Goal: Task Accomplishment & Management: Complete application form

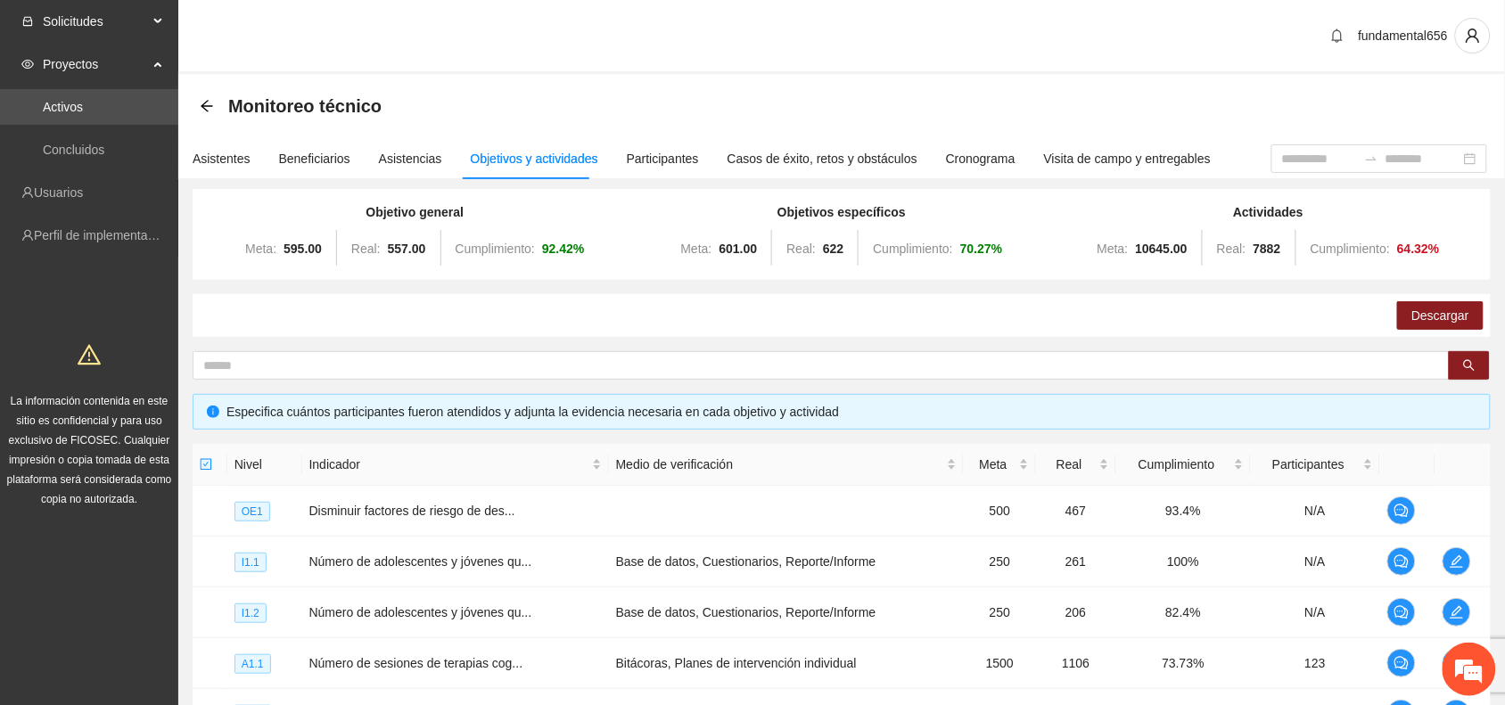
click at [100, 31] on span "Solicitudes" at bounding box center [95, 22] width 105 height 36
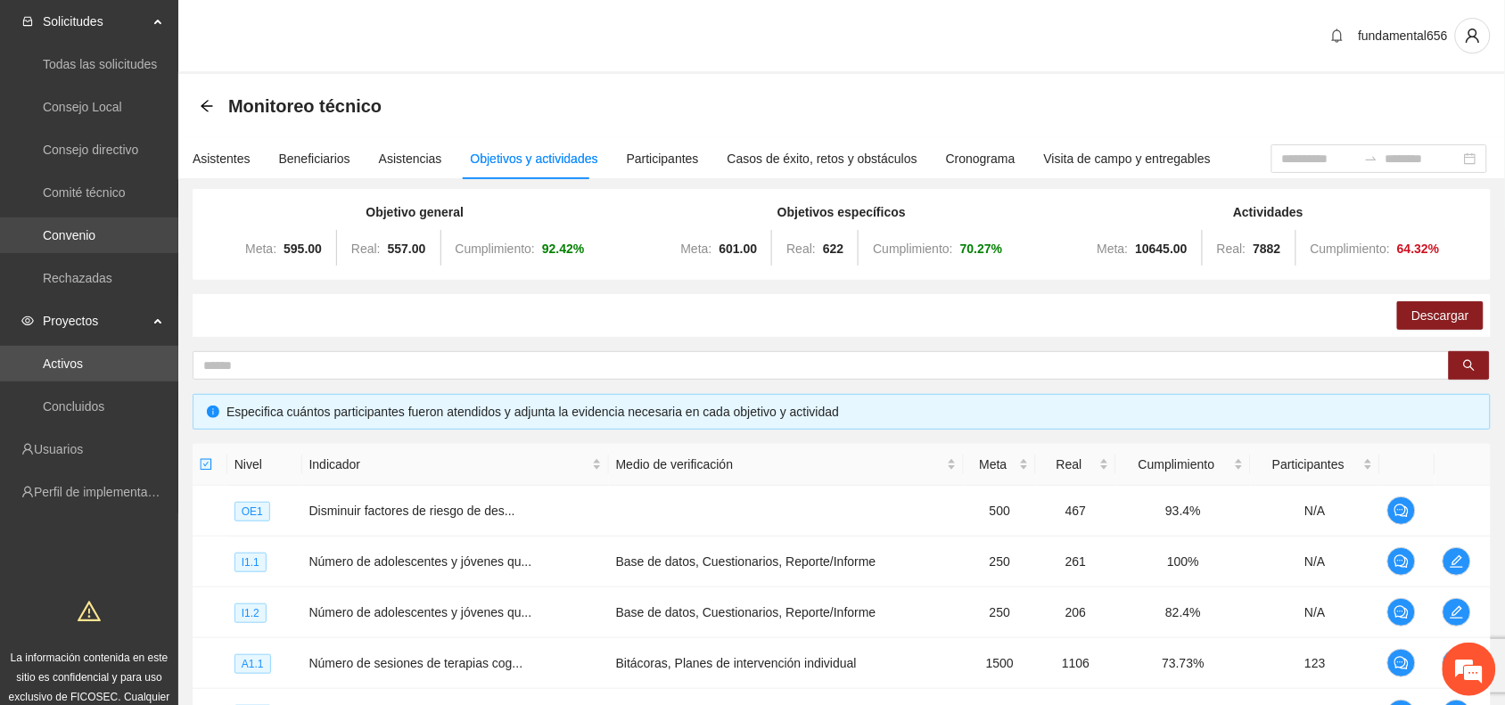
click at [95, 239] on link "Convenio" at bounding box center [69, 235] width 53 height 14
click at [205, 109] on icon "arrow-left" at bounding box center [207, 106] width 12 height 12
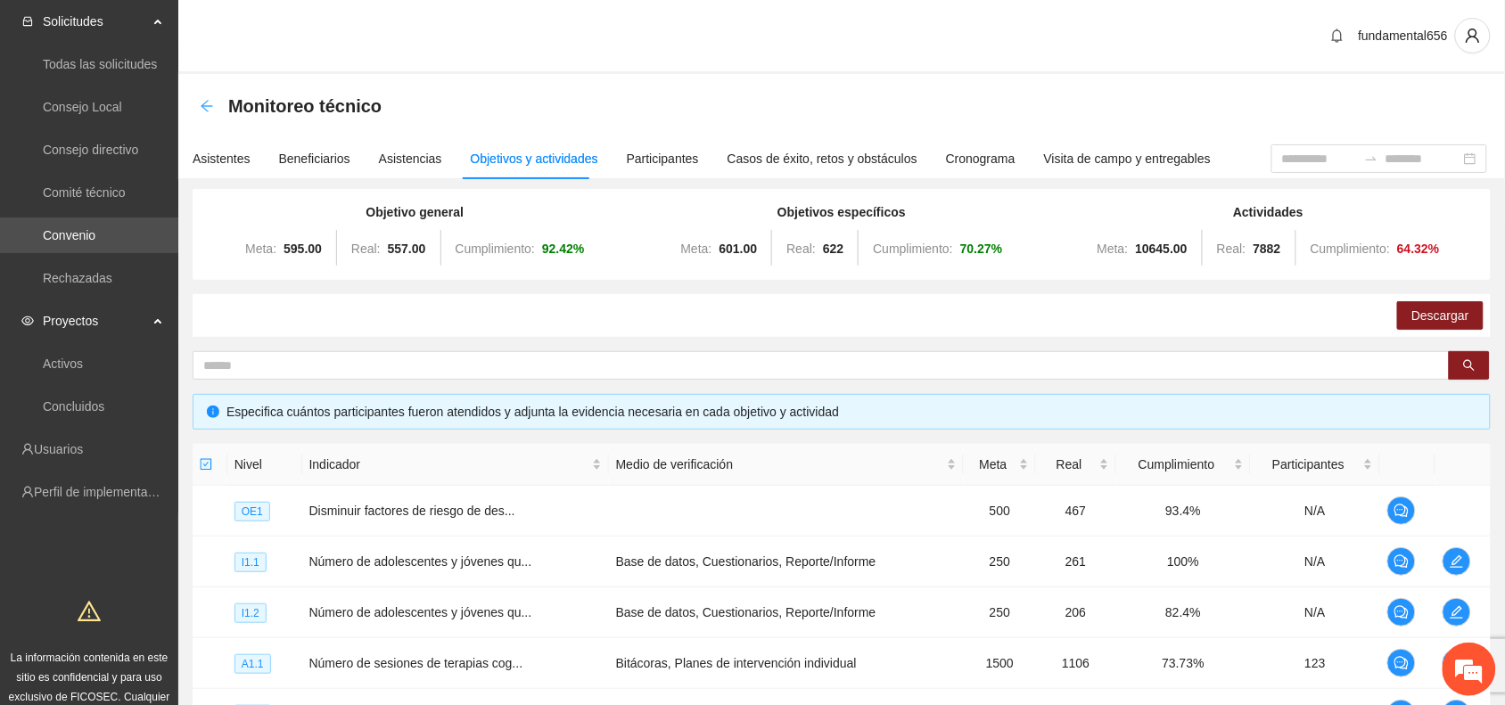
scroll to position [462, 0]
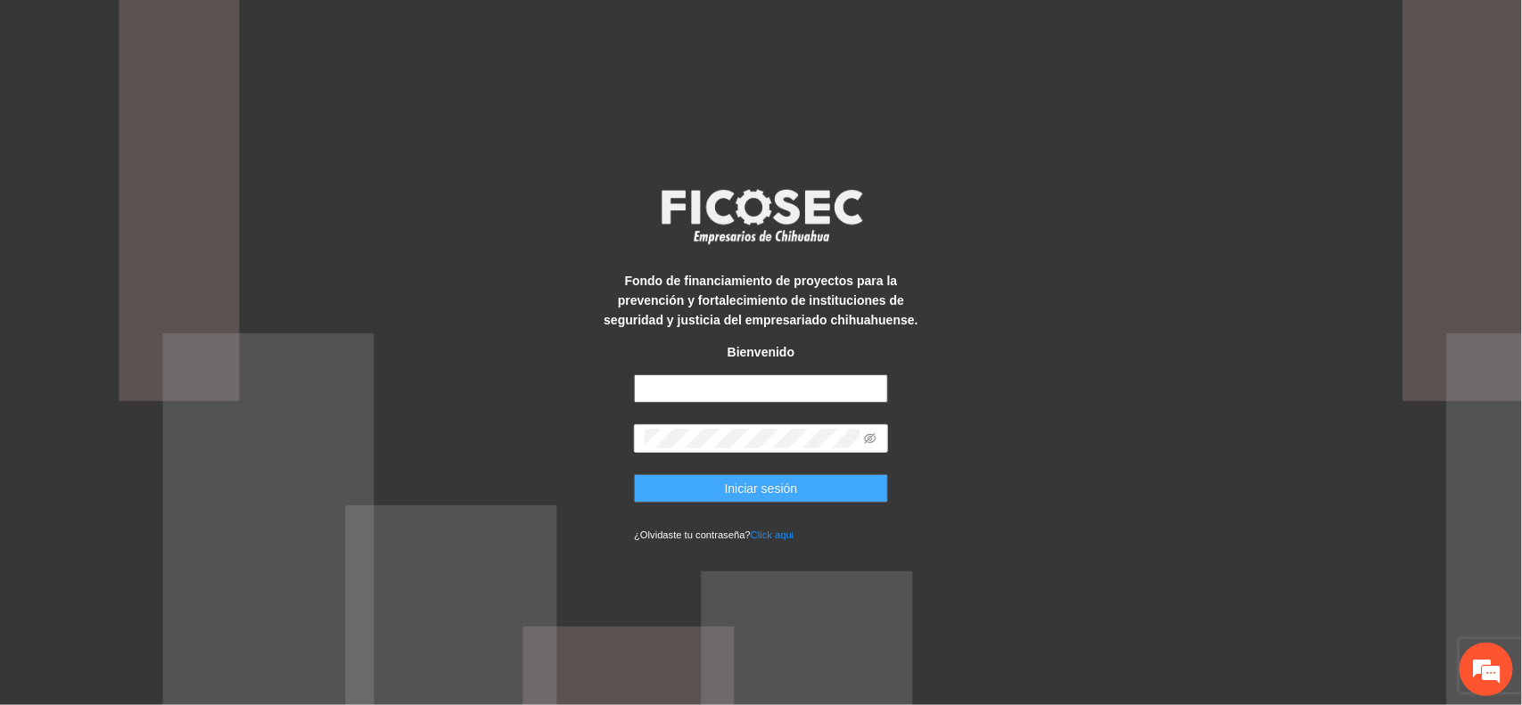
type input "**********"
click at [712, 491] on button "Iniciar sesión" at bounding box center [761, 488] width 254 height 29
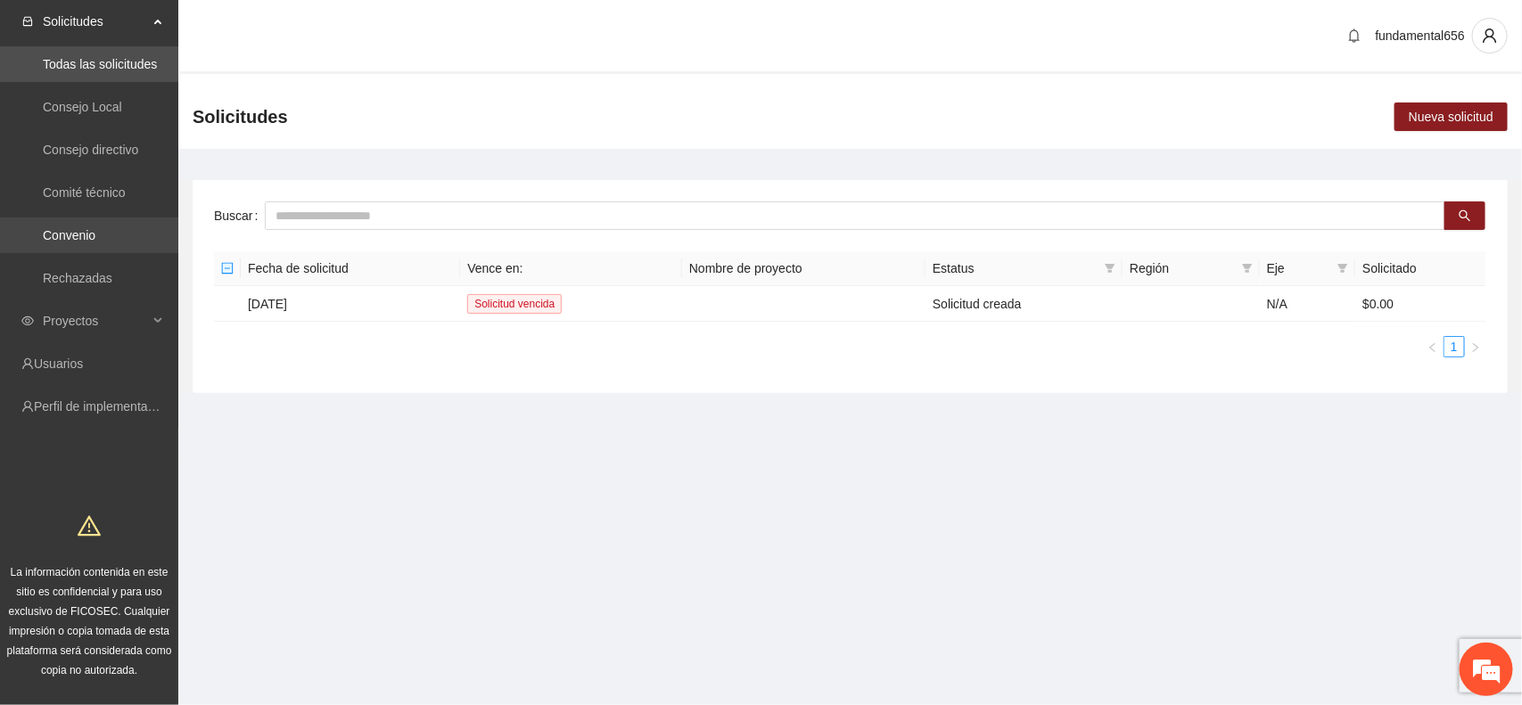
click at [95, 243] on link "Convenio" at bounding box center [69, 235] width 53 height 14
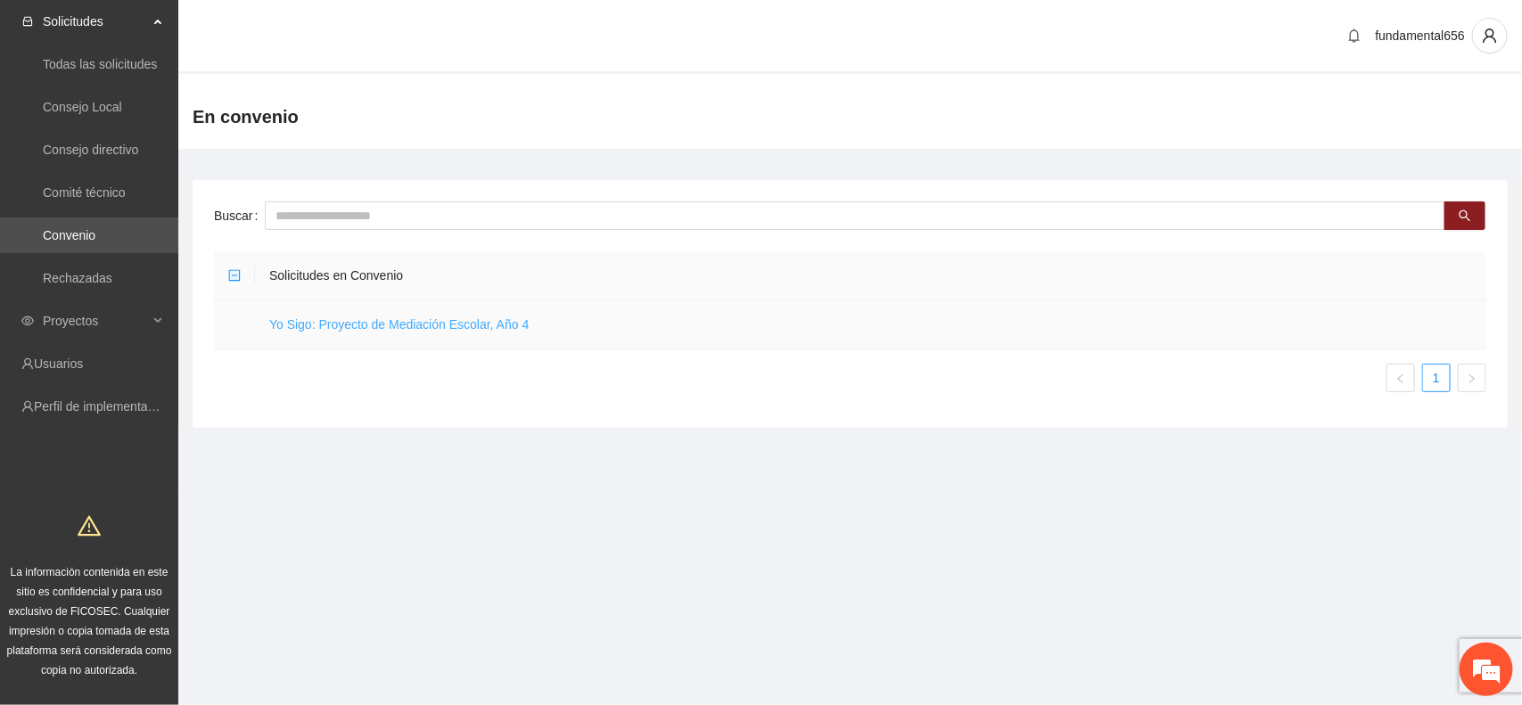
click at [300, 325] on link "Yo Sigo: Proyecto de Mediación Escolar, Año 4" at bounding box center [398, 324] width 259 height 14
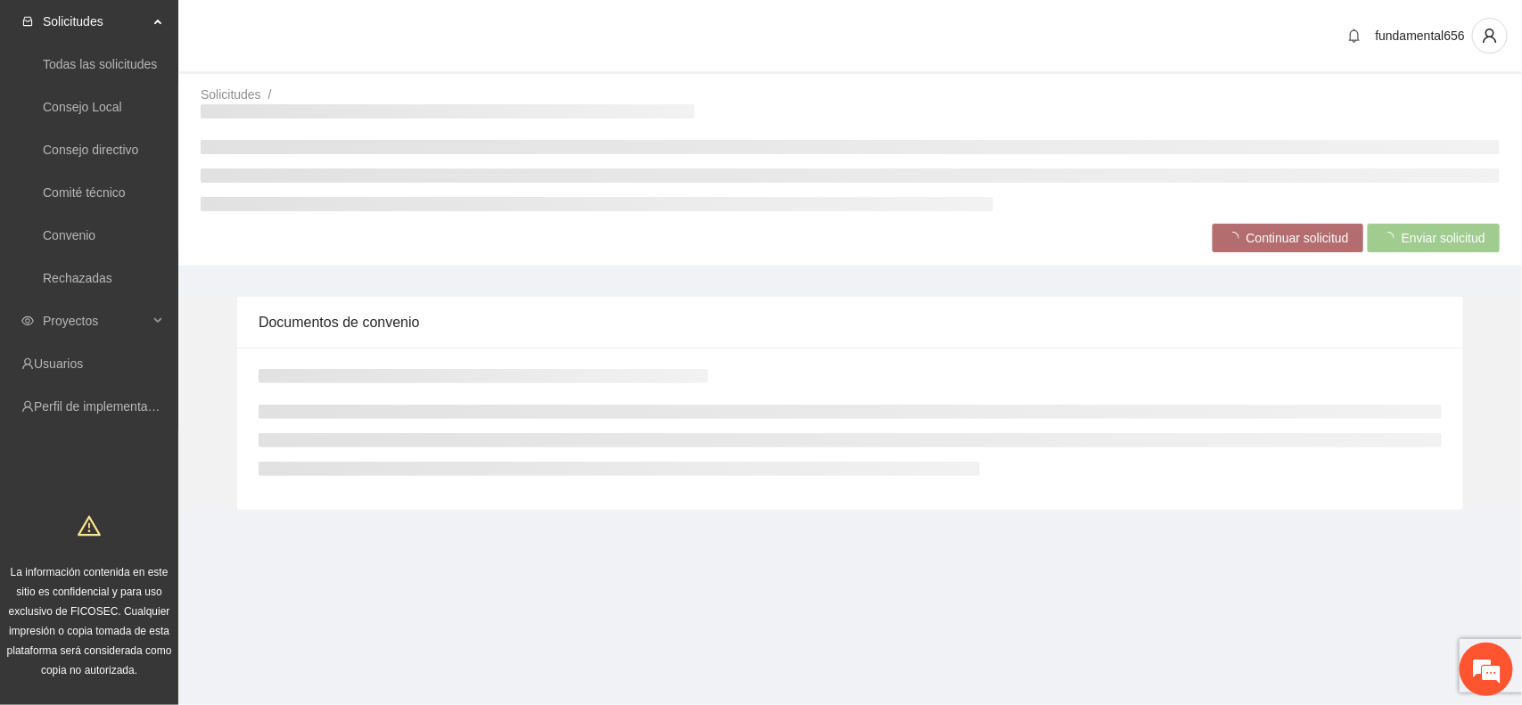
click at [300, 325] on div "Documentos de convenio" at bounding box center [850, 322] width 1183 height 51
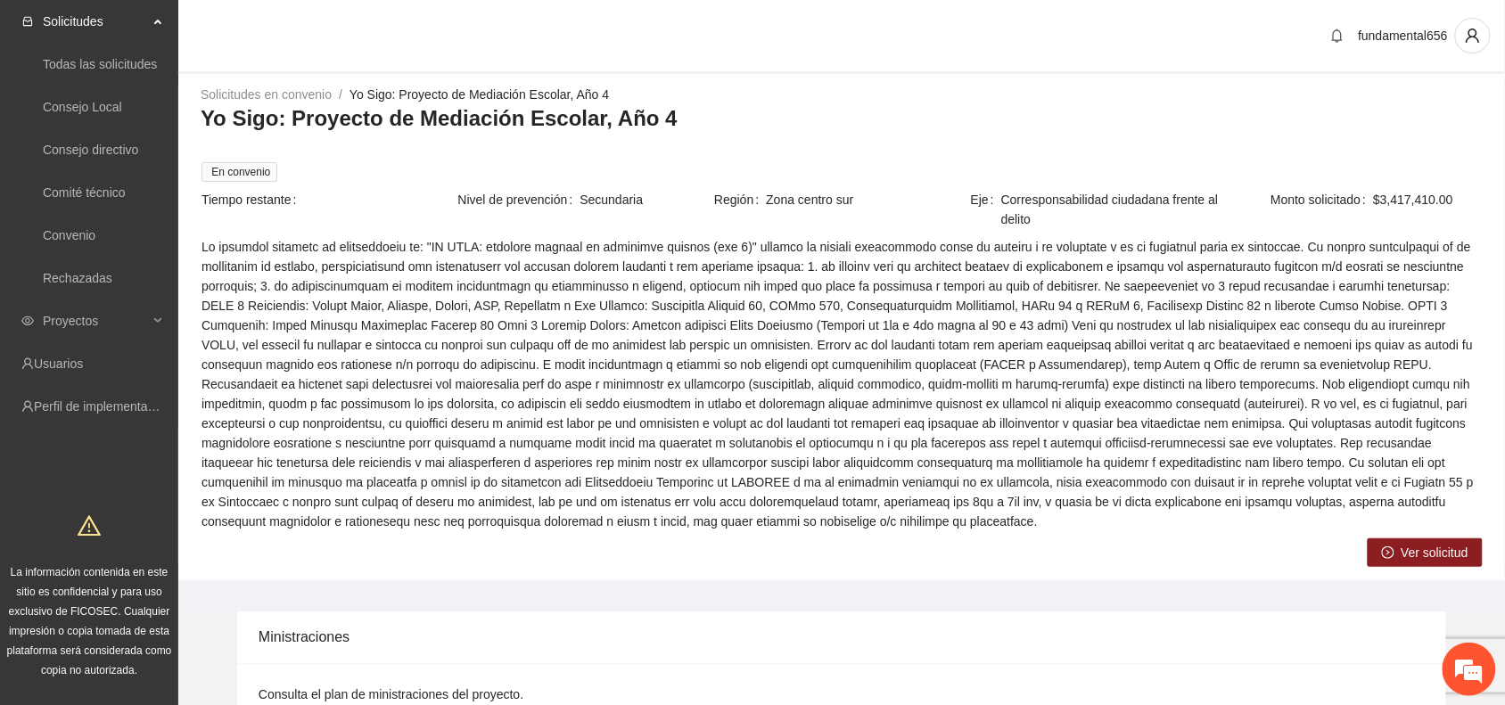
click at [1445, 544] on span "Ver solicitud" at bounding box center [1435, 553] width 67 height 20
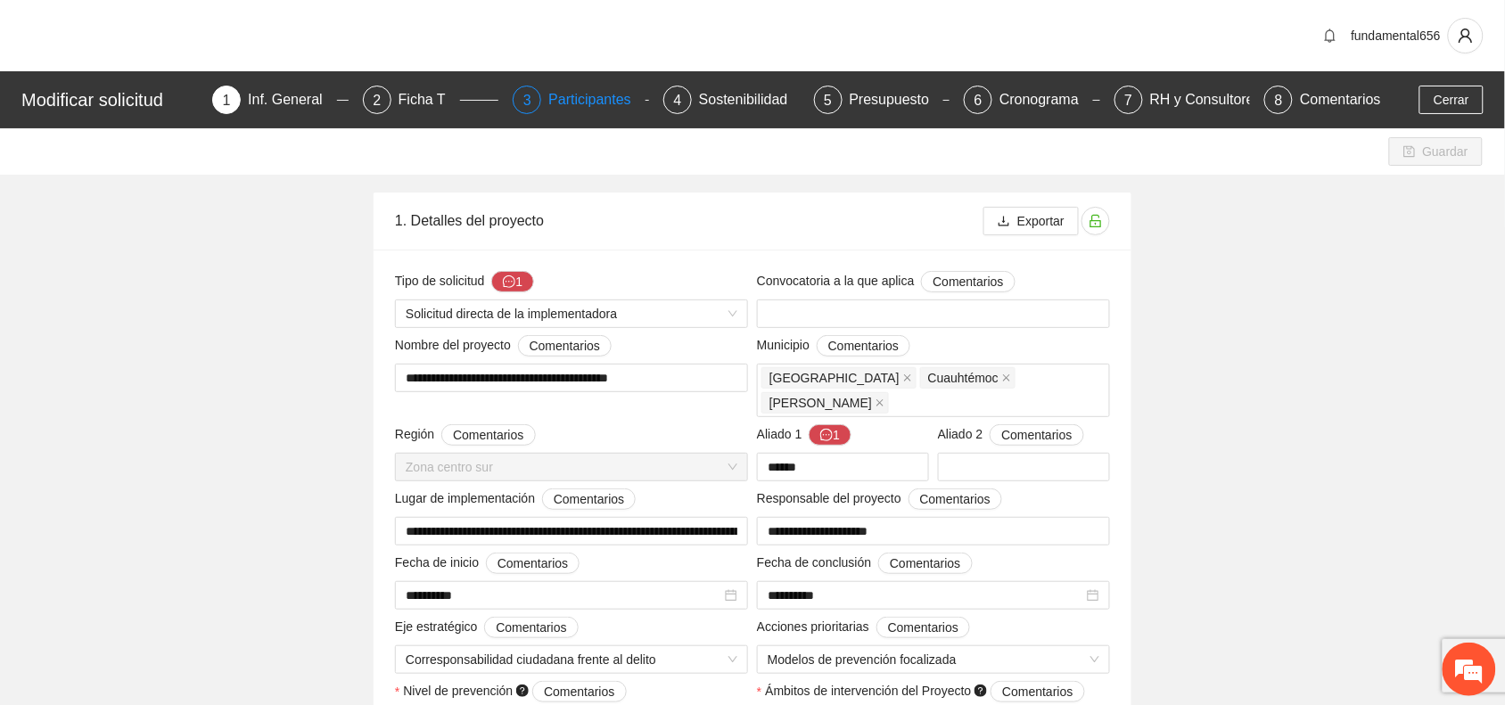
click at [597, 104] on div "Participantes" at bounding box center [596, 100] width 97 height 29
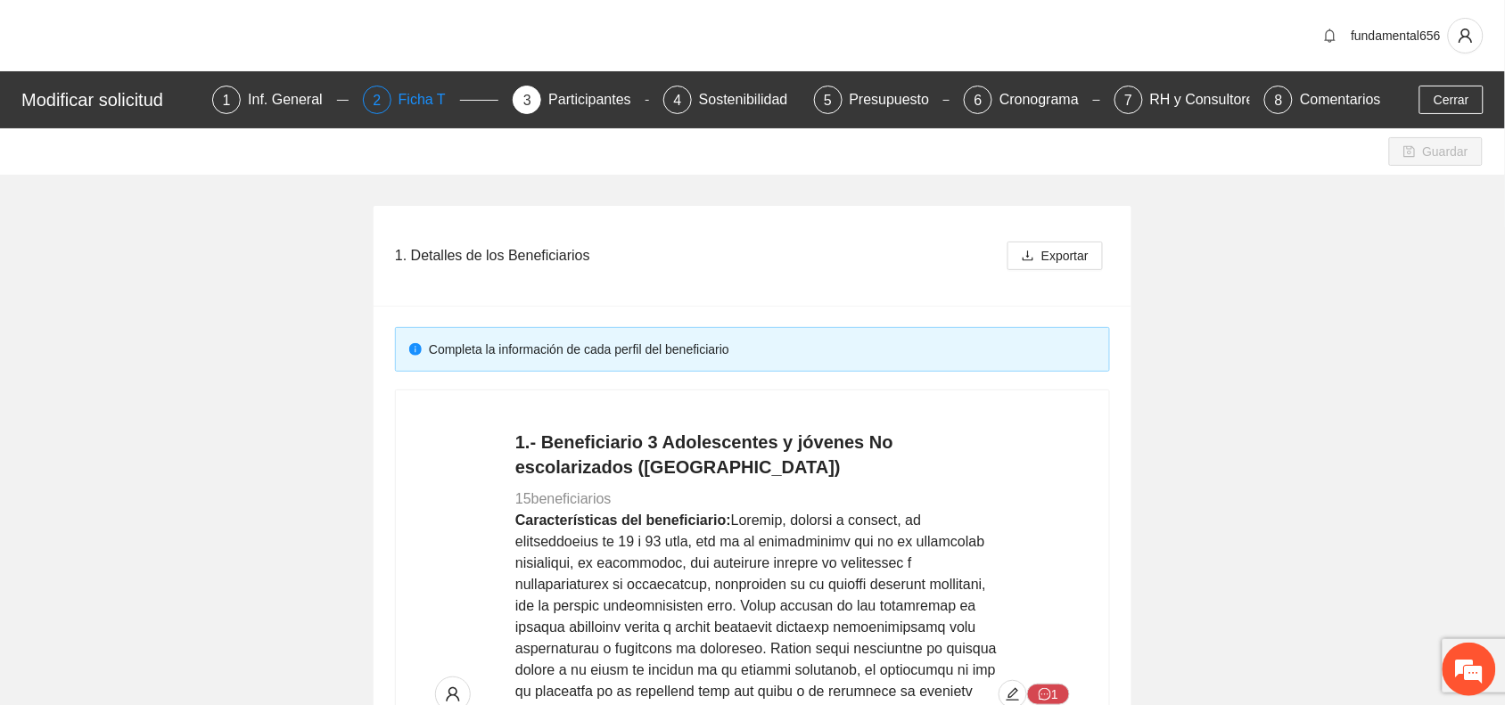
click at [437, 107] on div "Ficha T" at bounding box center [430, 100] width 62 height 29
